Goal: Task Accomplishment & Management: Use online tool/utility

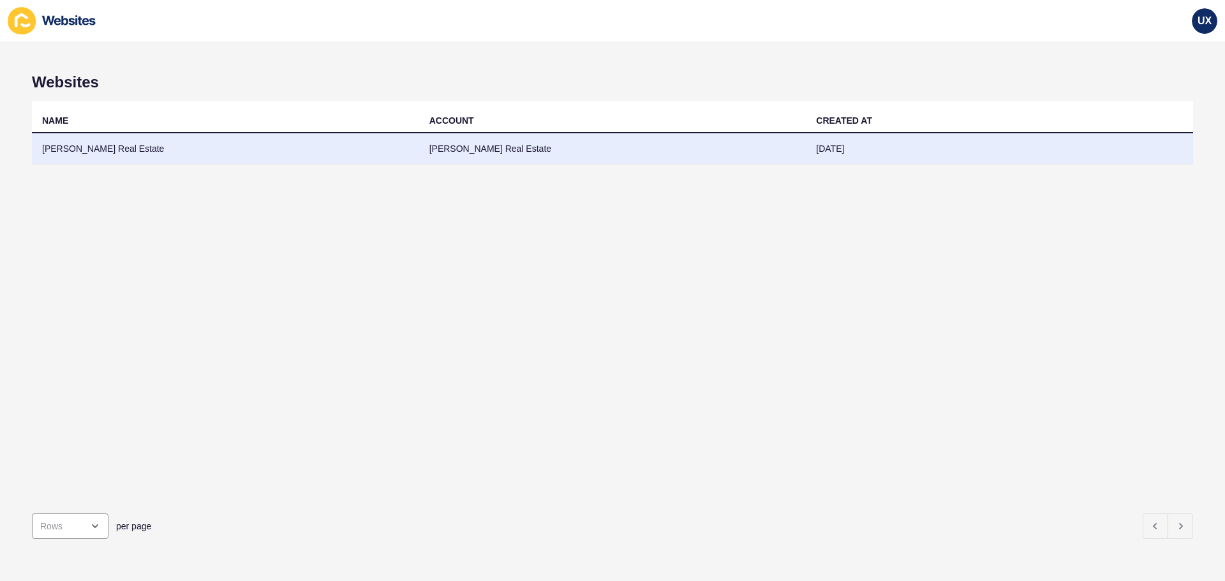
click at [595, 153] on td "[PERSON_NAME] Real Estate" at bounding box center [612, 148] width 387 height 31
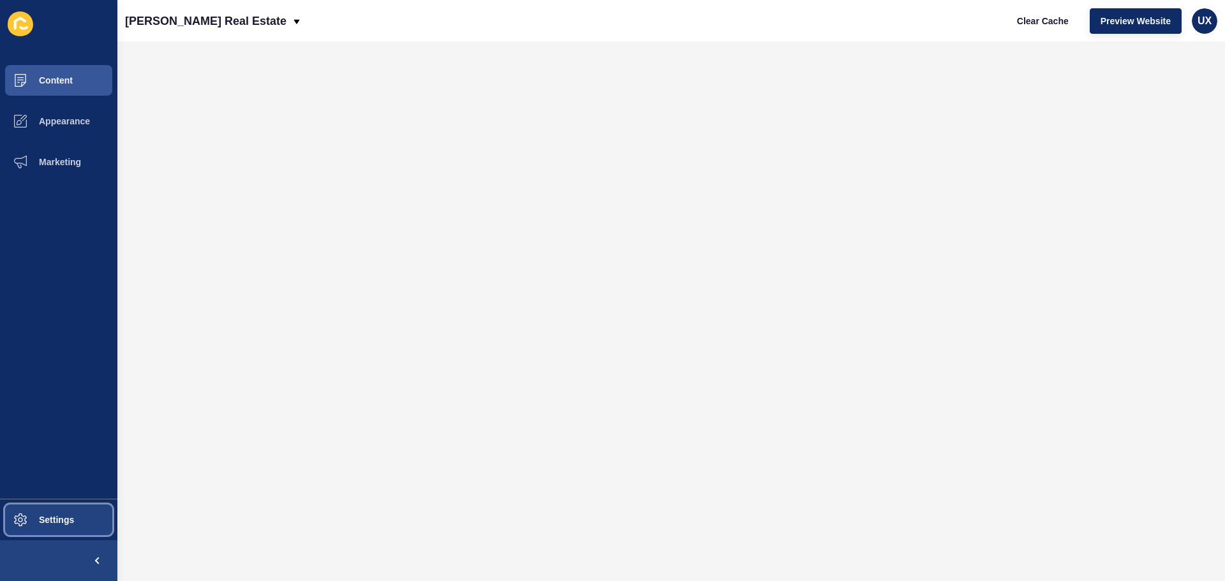
click at [73, 519] on span "Settings" at bounding box center [36, 520] width 76 height 10
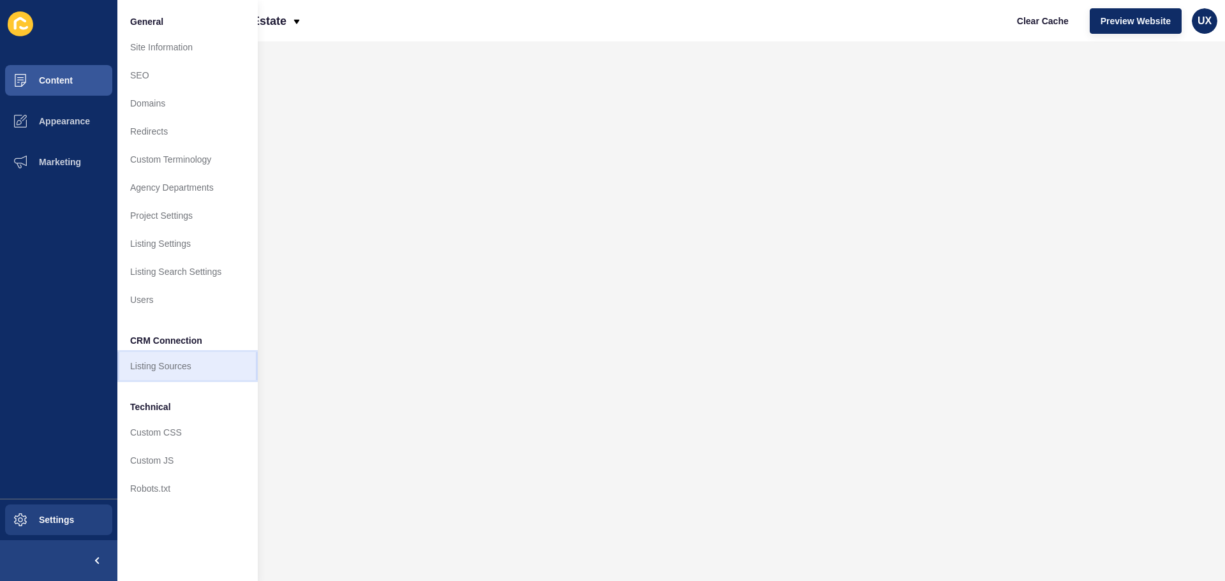
click at [184, 362] on link "Listing Sources" at bounding box center [187, 366] width 140 height 28
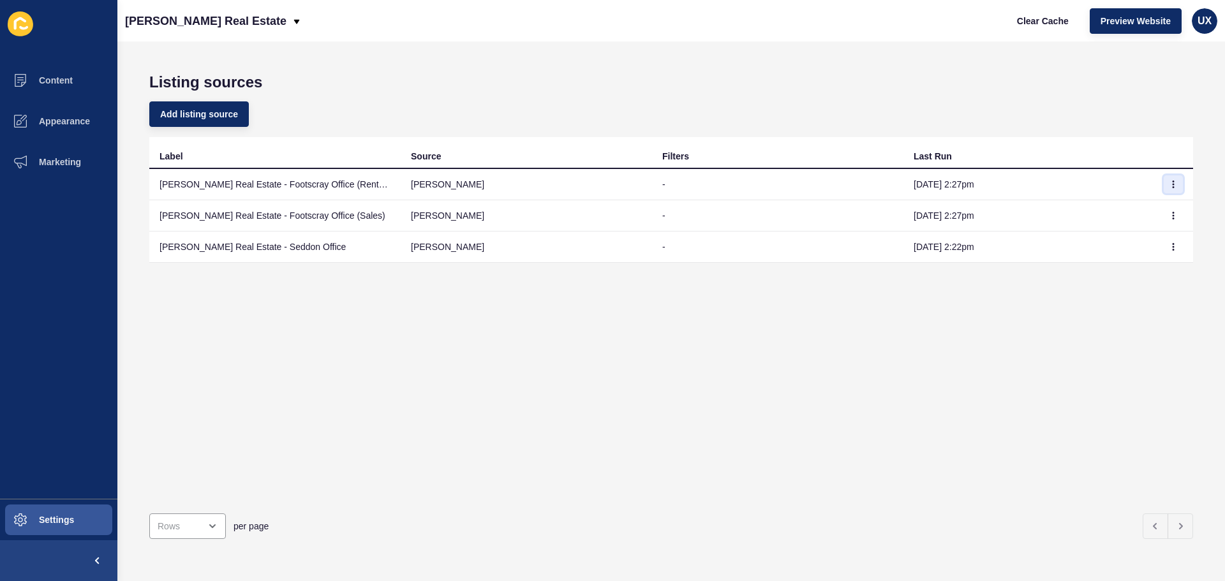
click at [1163, 189] on button "button" at bounding box center [1172, 184] width 19 height 18
click at [1139, 215] on link "Sync now" at bounding box center [1128, 210] width 89 height 28
click at [1169, 217] on icon "button" at bounding box center [1173, 216] width 8 height 8
click at [1127, 243] on link "Sync now" at bounding box center [1128, 241] width 89 height 28
